Goal: Contribute content: Contribute content

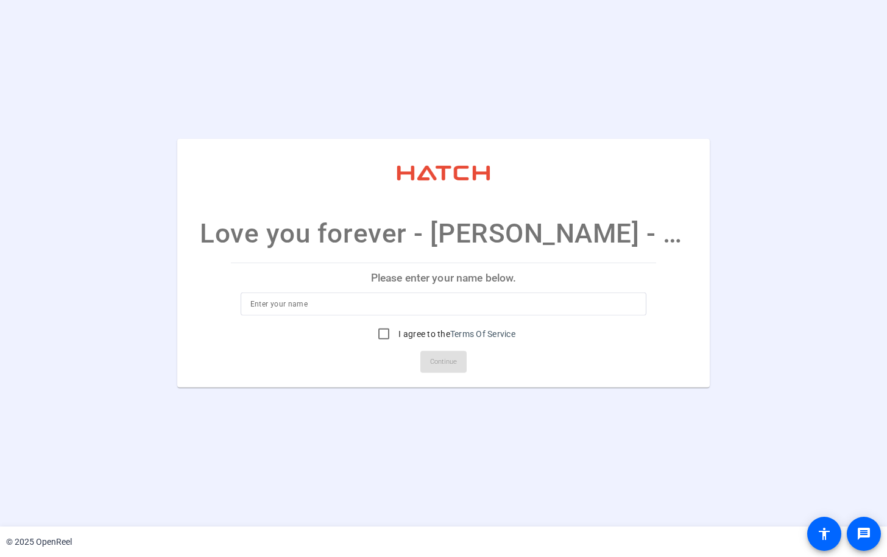
click at [468, 303] on input at bounding box center [443, 304] width 387 height 15
type input "Justin"
click at [381, 333] on input "I agree to the Terms Of Service" at bounding box center [384, 334] width 24 height 24
checkbox input "true"
click at [440, 363] on span "Continue" at bounding box center [443, 362] width 27 height 18
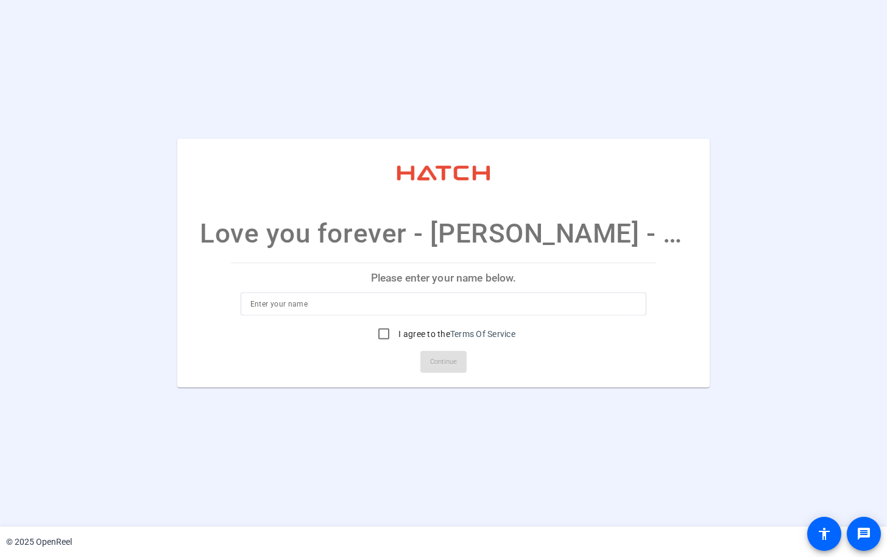
click at [430, 303] on input at bounding box center [443, 304] width 387 height 15
type input "[PERSON_NAME]"
click at [554, 357] on mat-card-actions "Continue" at bounding box center [444, 362] width 436 height 32
click at [378, 337] on input "I agree to the Terms Of Service" at bounding box center [384, 334] width 24 height 24
checkbox input "true"
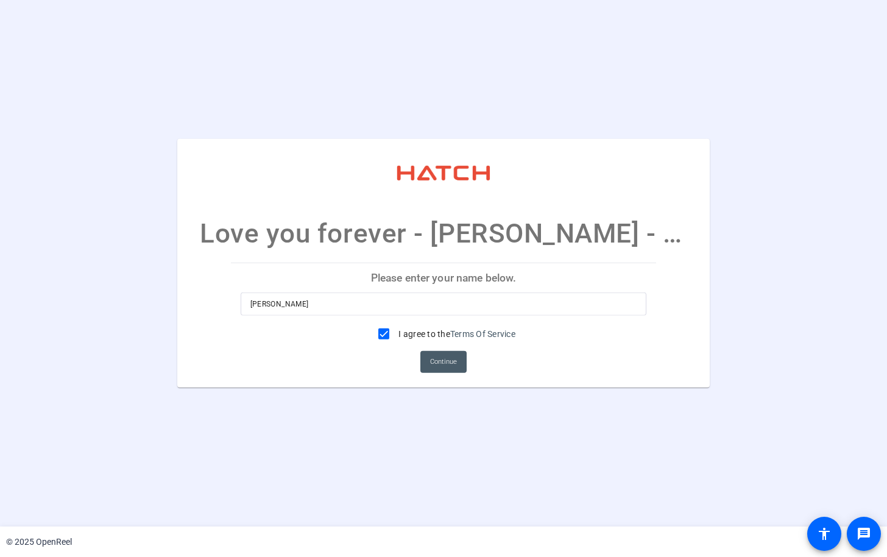
click at [453, 361] on span "Continue" at bounding box center [443, 362] width 27 height 18
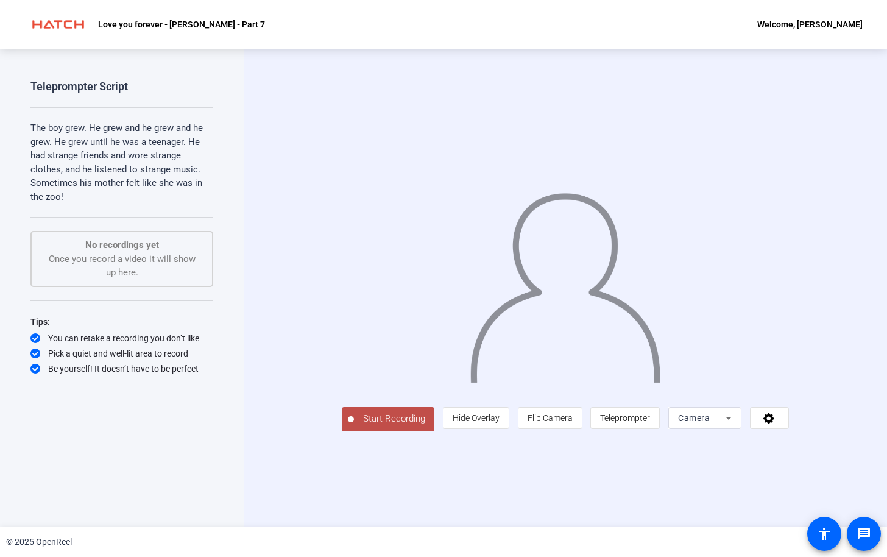
click at [354, 426] on span "Start Recording" at bounding box center [394, 419] width 80 height 14
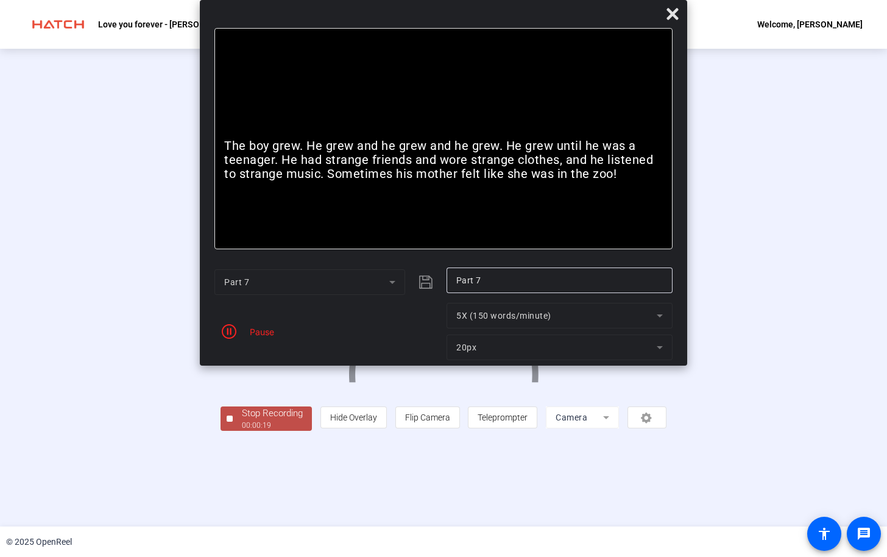
click at [257, 331] on div "Pause" at bounding box center [259, 331] width 30 height 13
click at [227, 334] on icon "button" at bounding box center [229, 331] width 15 height 15
click at [242, 431] on div "00:00:28" at bounding box center [272, 425] width 61 height 11
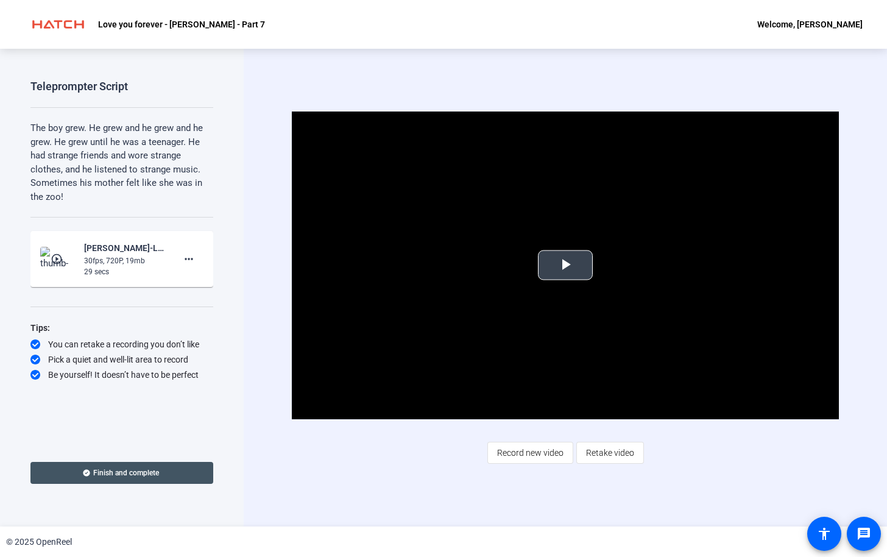
click at [565, 265] on span "Video Player" at bounding box center [565, 265] width 0 height 0
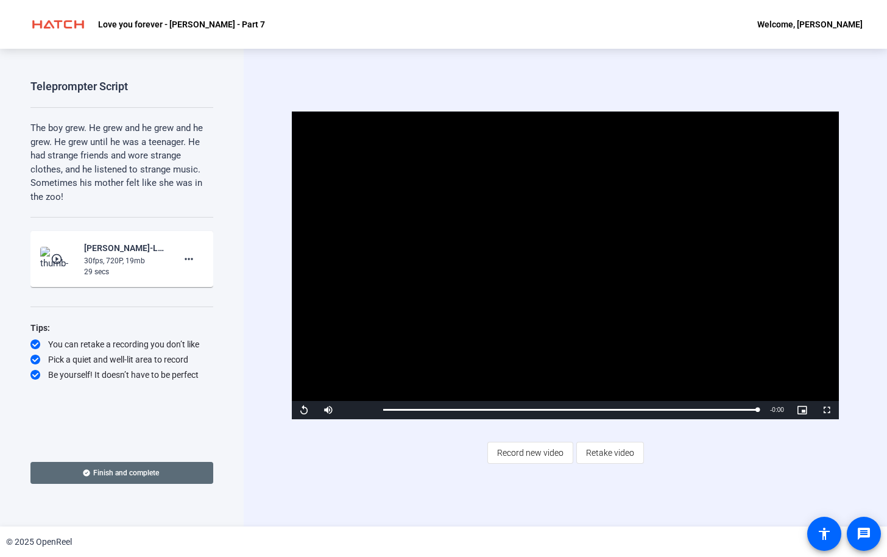
click at [153, 476] on span "Finish and complete" at bounding box center [126, 473] width 66 height 10
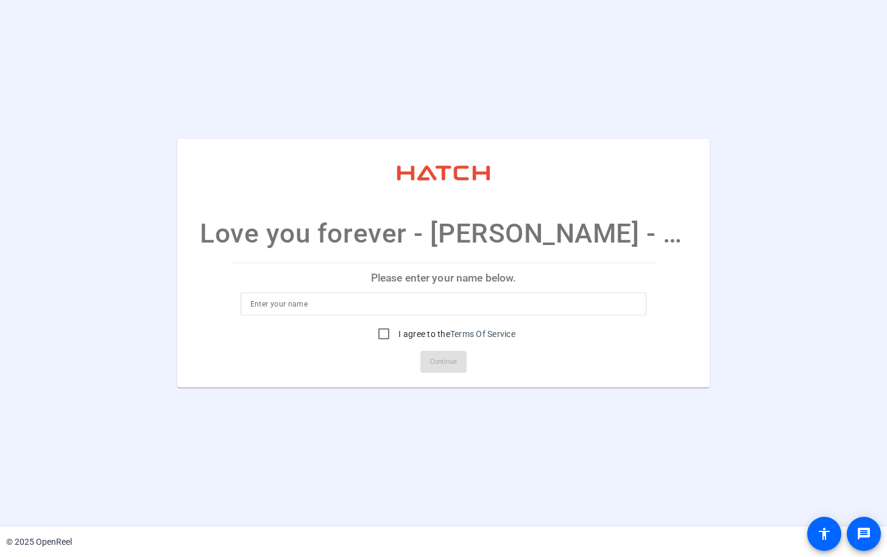
click at [357, 303] on input at bounding box center [443, 304] width 387 height 15
type input "Leah Dixon Wise"
click at [386, 339] on input "I agree to the Terms Of Service" at bounding box center [384, 334] width 24 height 24
checkbox input "true"
drag, startPoint x: 267, startPoint y: 306, endPoint x: 377, endPoint y: 296, distance: 110.8
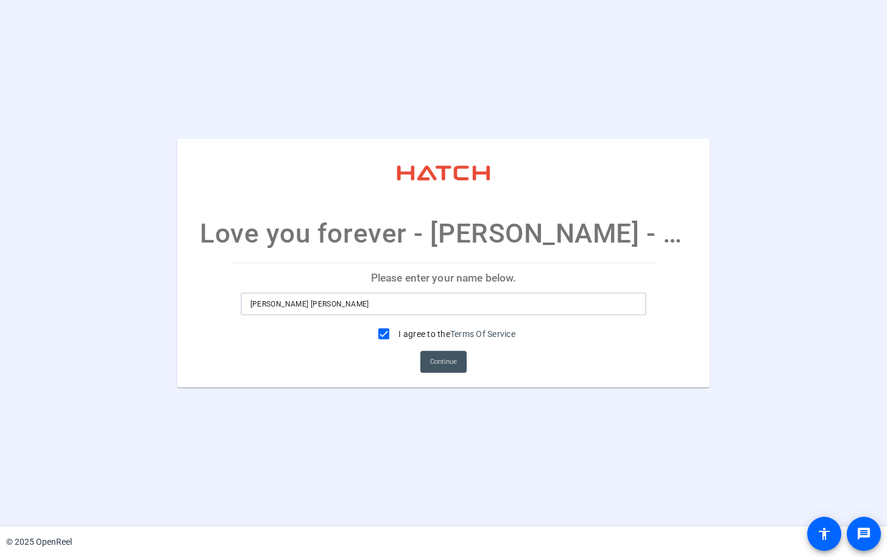
click at [377, 296] on div "Leah Dixon Wise" at bounding box center [443, 303] width 387 height 23
type input "Leah"
click at [363, 467] on openreel-ugc-auth "Love you forever - Leah - part 1 Please enter your name below. Leah I agree to …" at bounding box center [443, 263] width 887 height 526
click at [448, 363] on span "Continue" at bounding box center [443, 362] width 27 height 18
click at [368, 299] on input at bounding box center [443, 304] width 387 height 15
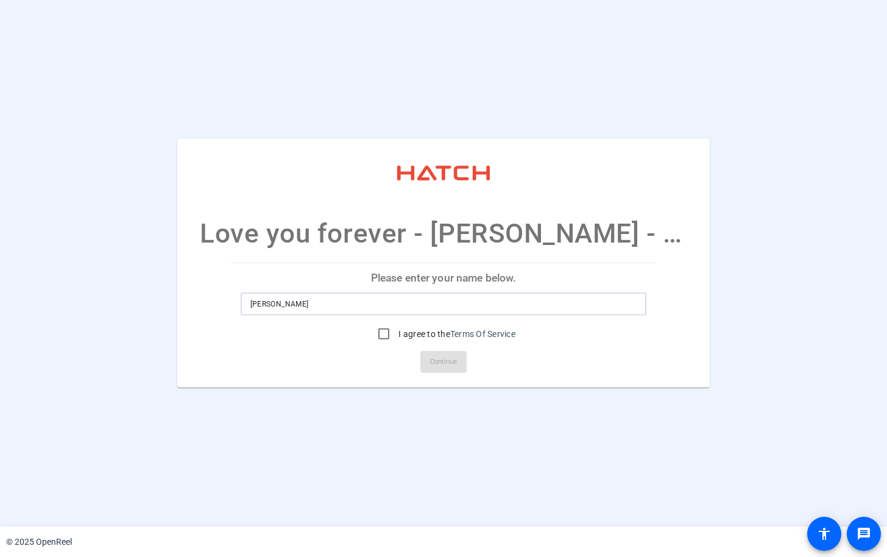
type input "[PERSON_NAME]"
click at [398, 451] on openreel-ugc-auth "Love you forever - [PERSON_NAME] - part 1 Please enter your name below. [PERSON…" at bounding box center [443, 263] width 887 height 526
click at [381, 333] on input "I agree to the Terms Of Service" at bounding box center [384, 334] width 24 height 24
checkbox input "true"
click at [453, 367] on span "Continue" at bounding box center [443, 362] width 27 height 18
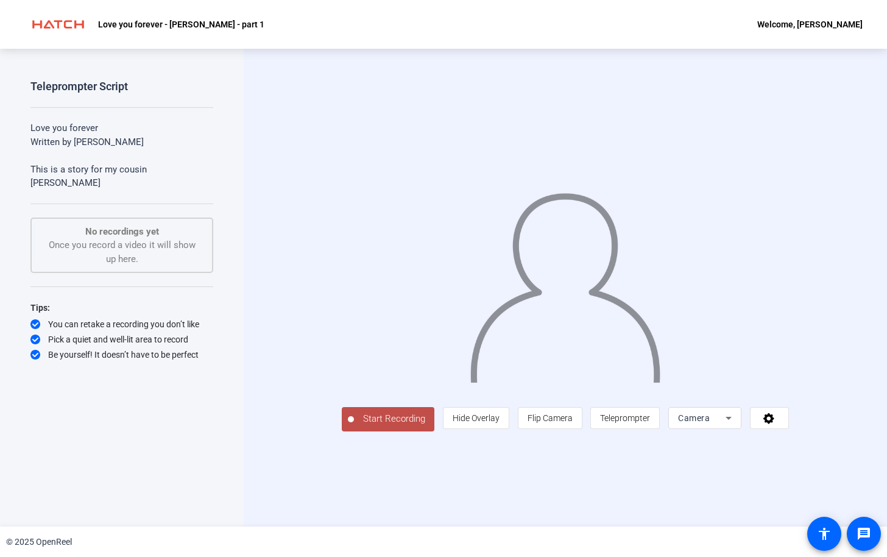
click at [354, 426] on span "Start Recording" at bounding box center [394, 419] width 80 height 14
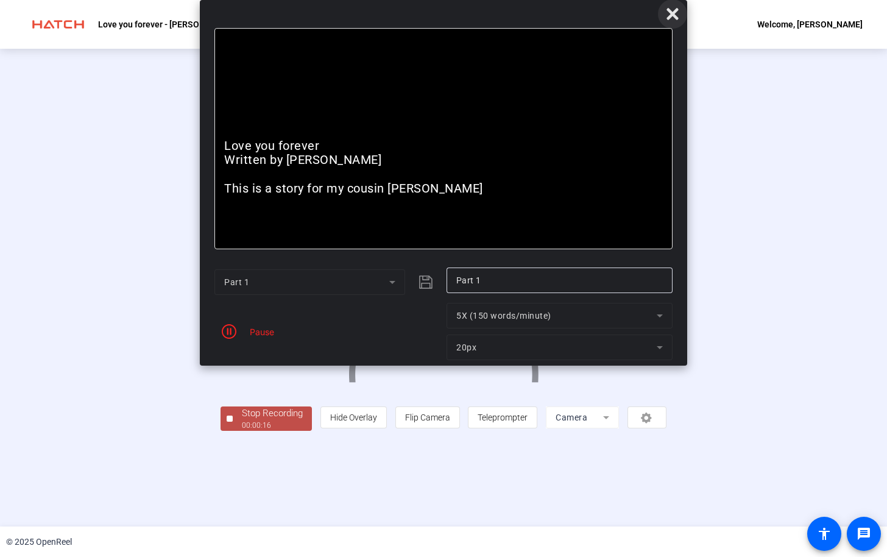
click at [673, 15] on icon at bounding box center [673, 14] width 12 height 12
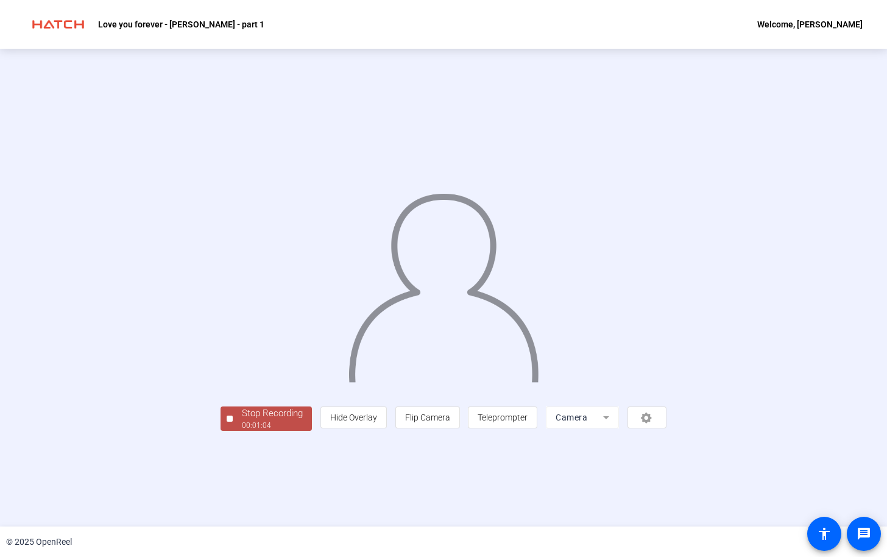
click at [242, 420] on div "Stop Recording" at bounding box center [272, 413] width 61 height 14
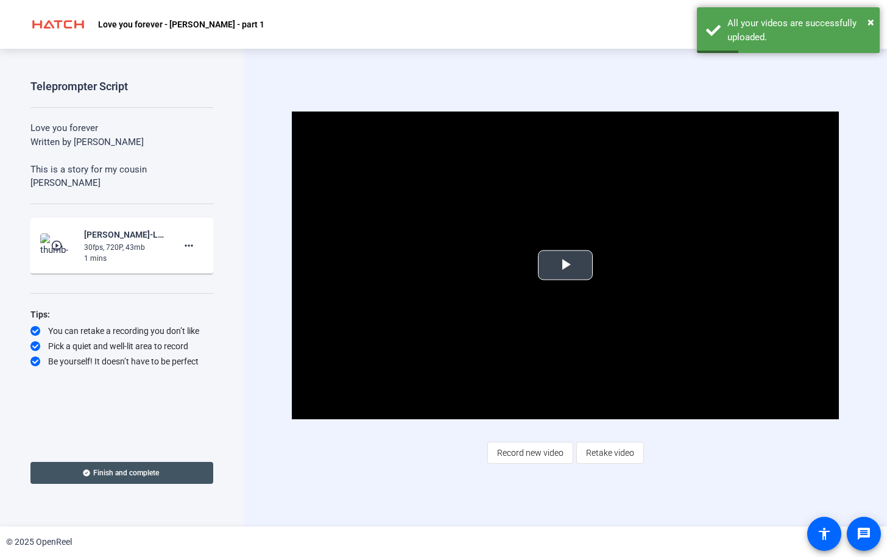
click at [565, 265] on span "Video Player" at bounding box center [565, 265] width 0 height 0
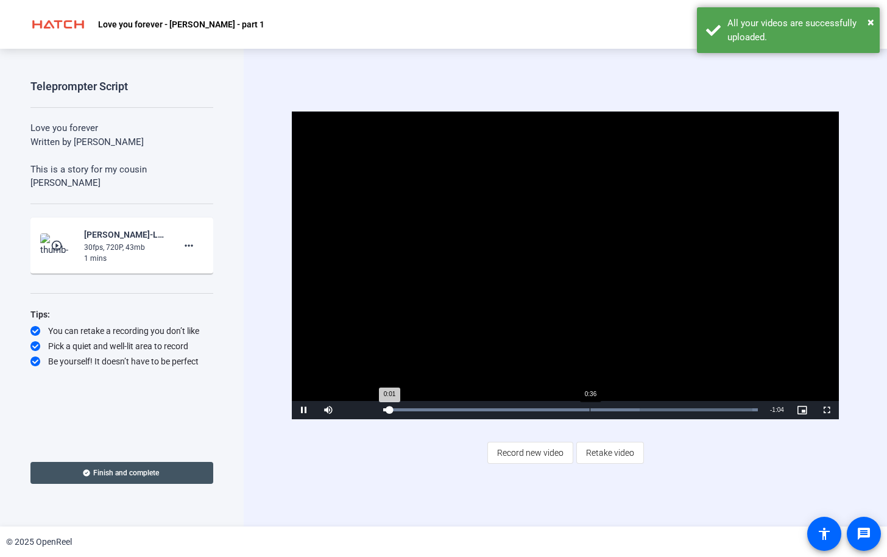
click at [595, 408] on div "Loaded : 100.00% 0:36 0:01" at bounding box center [570, 409] width 375 height 3
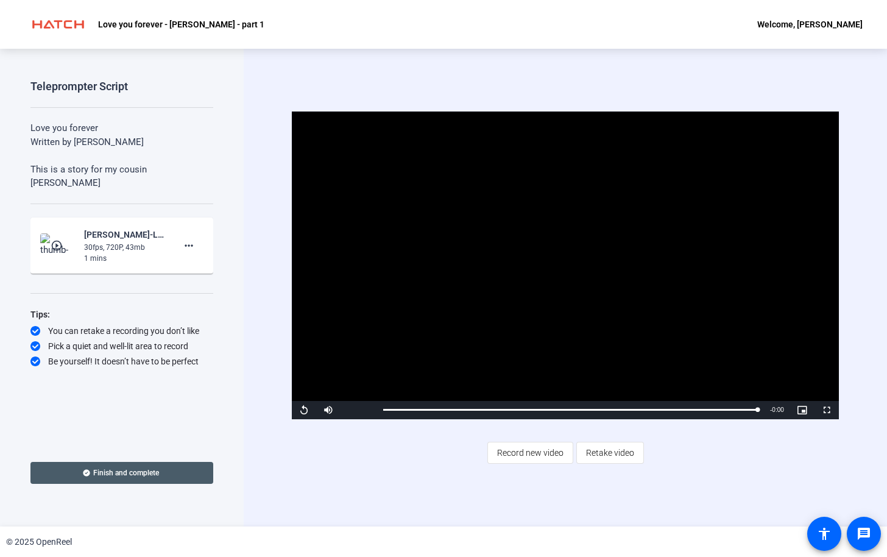
click at [123, 466] on span at bounding box center [121, 472] width 183 height 29
